Goal: Task Accomplishment & Management: Complete application form

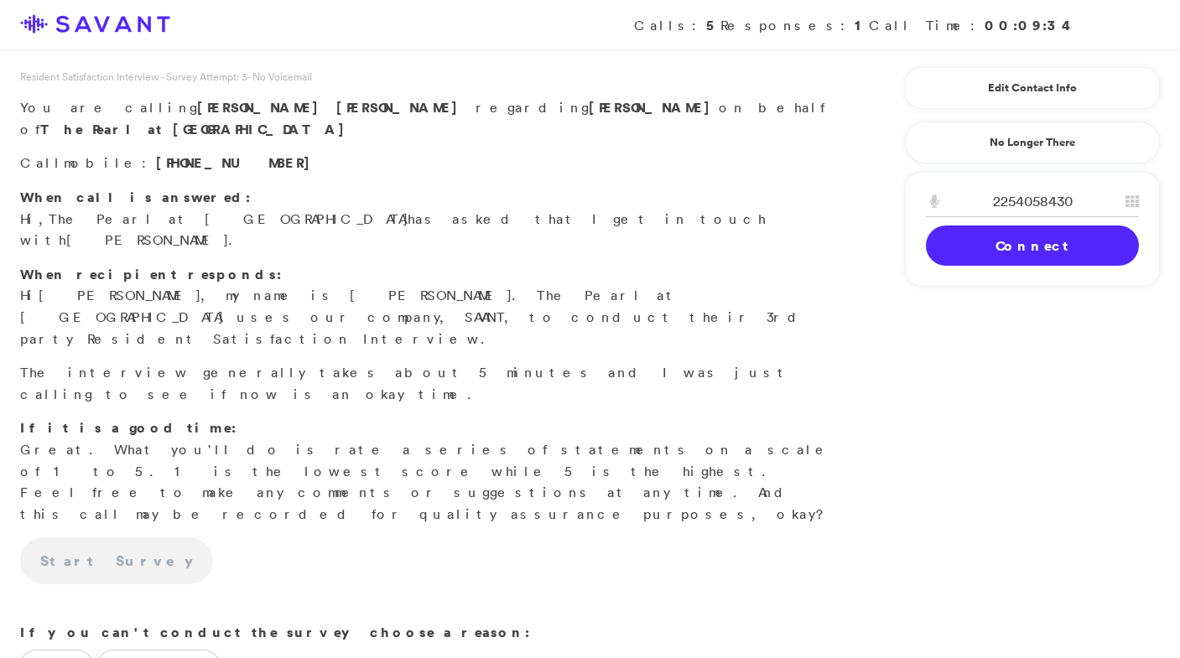
click at [953, 238] on link "Connect" at bounding box center [1032, 246] width 213 height 40
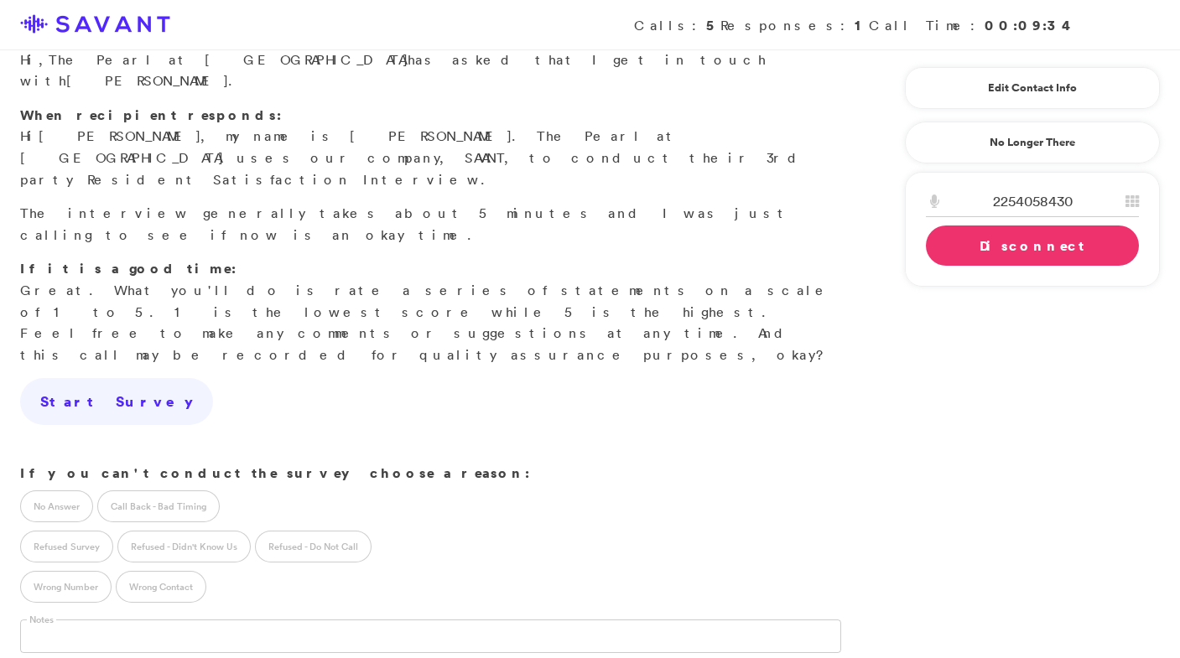
scroll to position [202, 0]
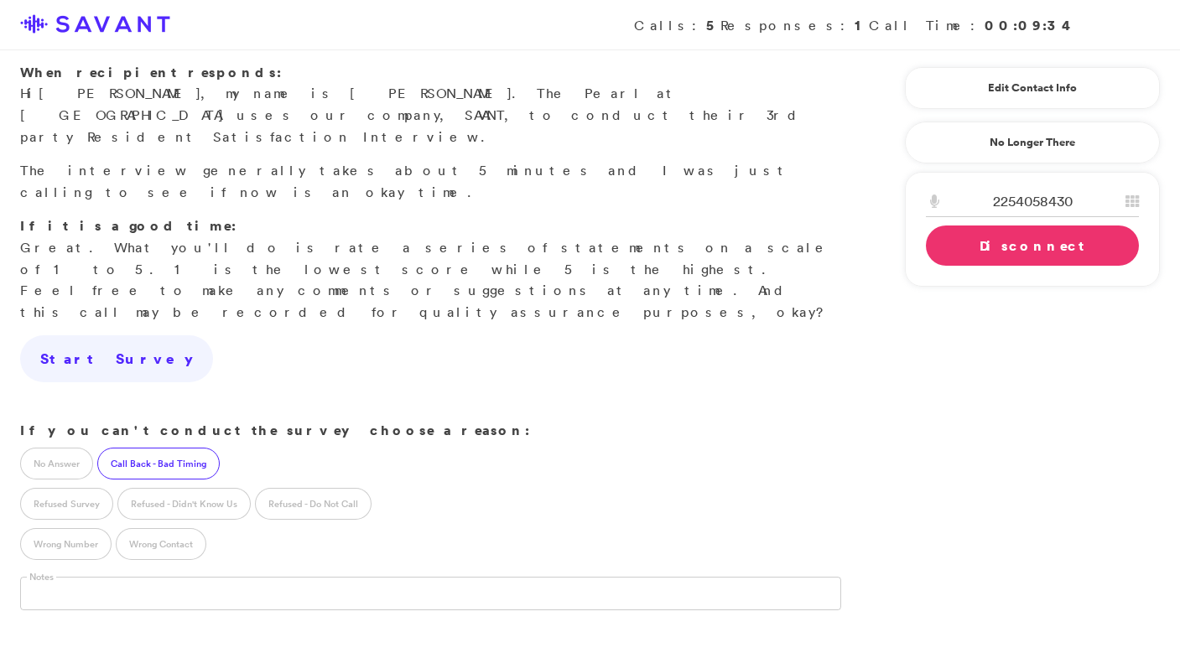
click at [180, 448] on label "Call Back - Bad Timing" at bounding box center [158, 464] width 122 height 32
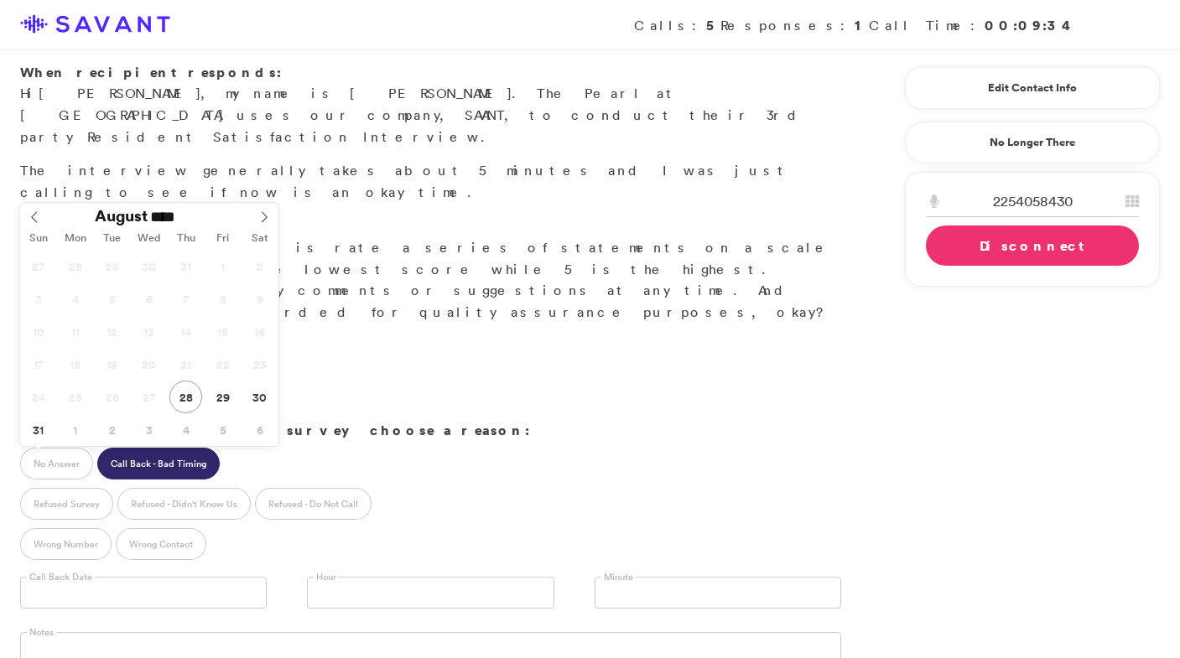
click at [101, 577] on input "text" at bounding box center [143, 593] width 247 height 32
type input "**********"
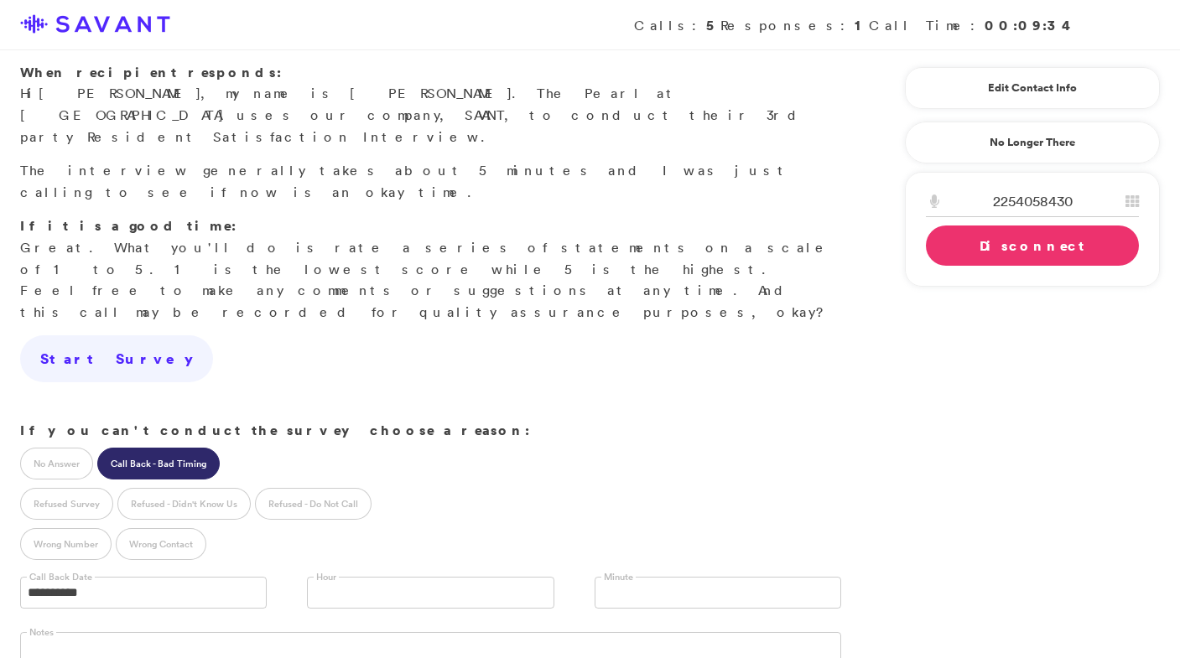
click at [1018, 247] on link "Disconnect" at bounding box center [1032, 246] width 213 height 40
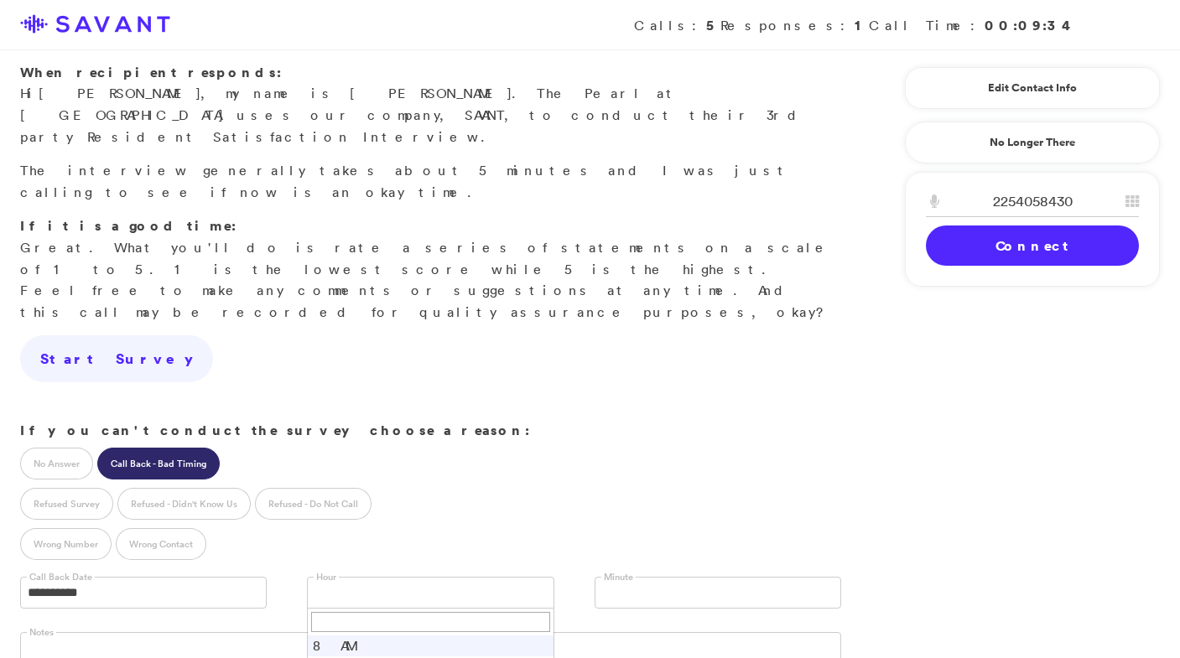
click at [349, 577] on link at bounding box center [430, 593] width 247 height 32
click at [656, 577] on link at bounding box center [718, 593] width 247 height 32
